Goal: Task Accomplishment & Management: Manage account settings

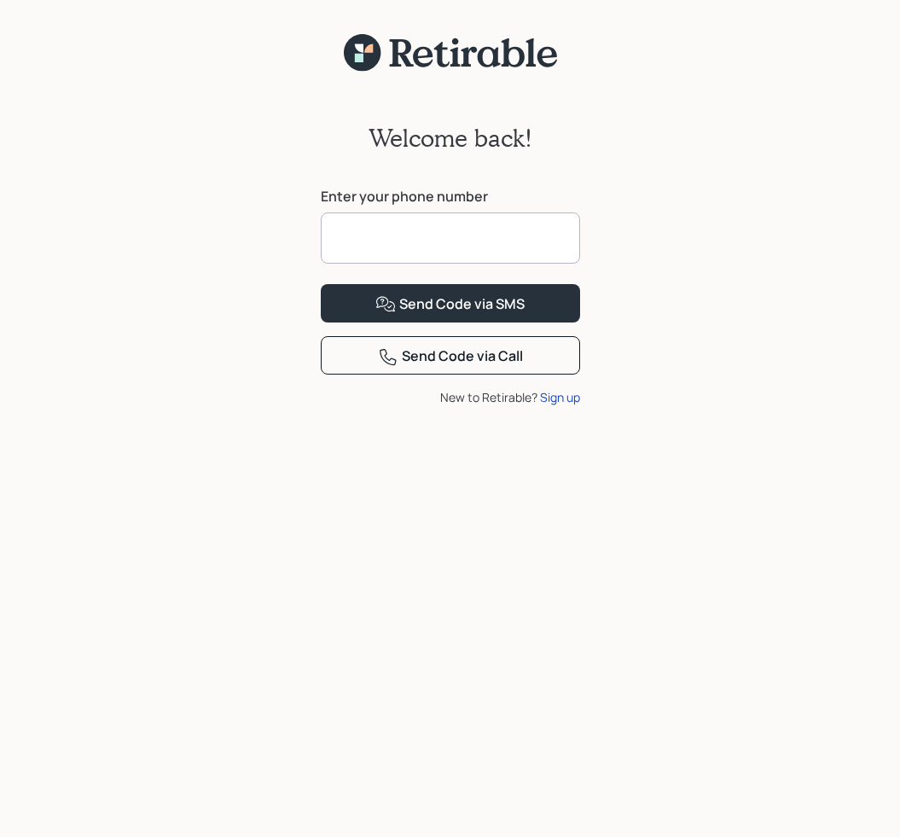
click at [433, 239] on input at bounding box center [450, 237] width 259 height 51
type input "**********"
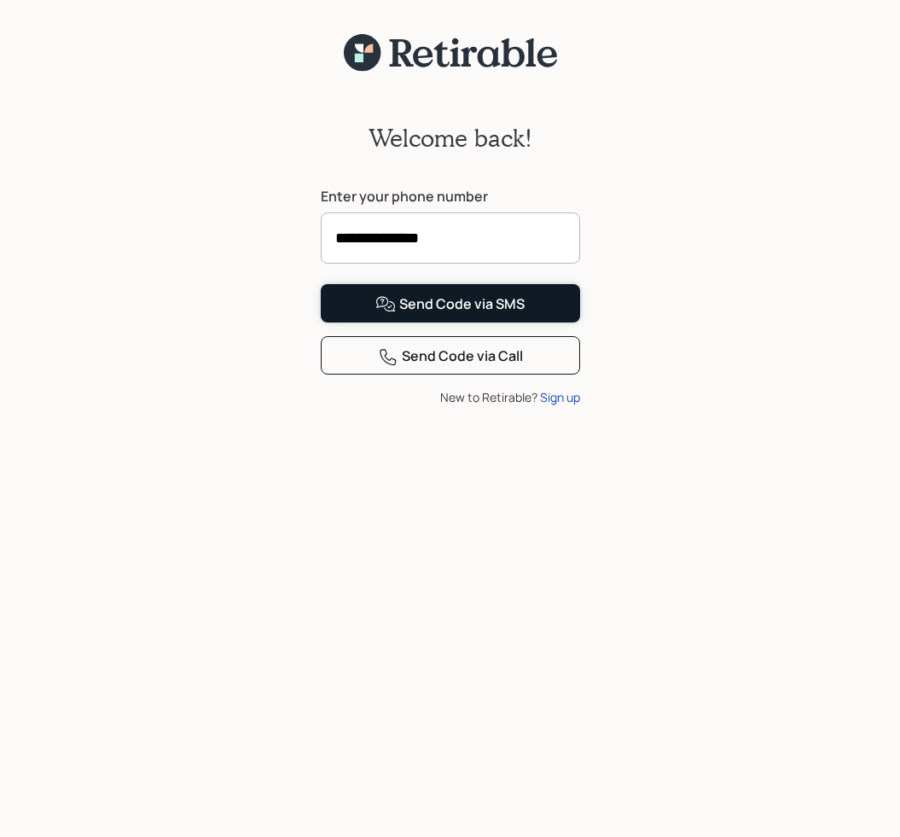
click at [518, 315] on div "Send Code via SMS" at bounding box center [449, 304] width 149 height 20
